Goal: Information Seeking & Learning: Learn about a topic

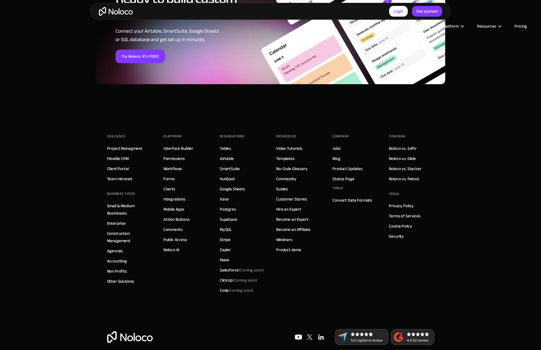
scroll to position [901, 0]
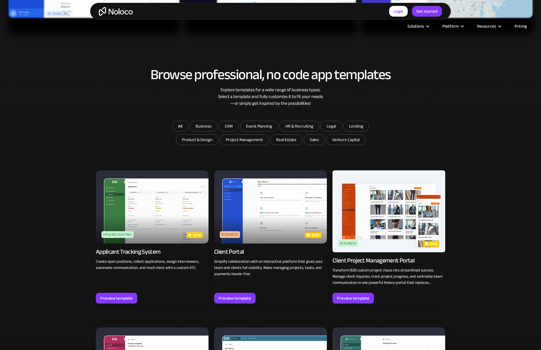
scroll to position [613, 0]
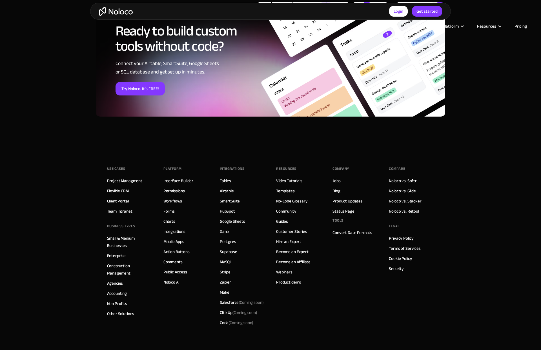
scroll to position [973, 0]
